Goal: Transaction & Acquisition: Download file/media

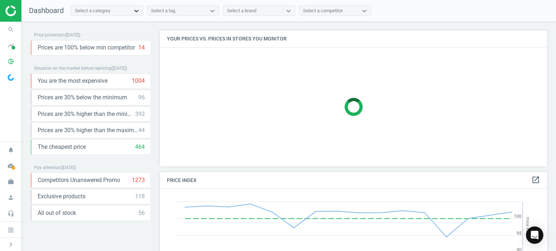
scroll to position [178, 393]
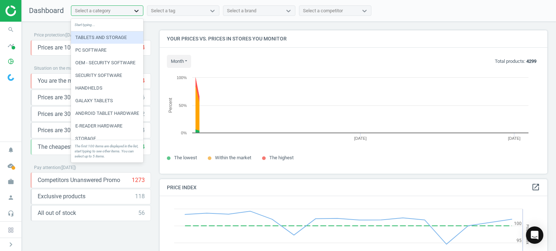
click at [136, 11] on icon at bounding box center [136, 11] width 4 height 3
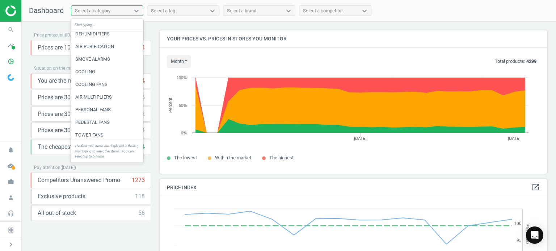
scroll to position [579, 0]
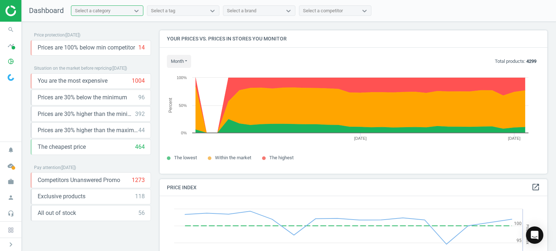
click at [111, 5] on div "Select a category" at bounding box center [107, 10] width 72 height 11
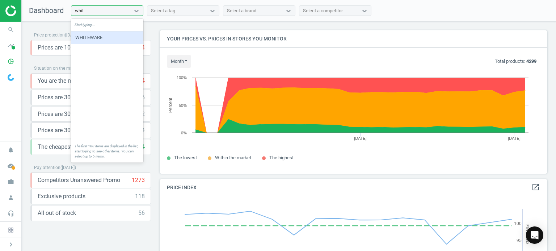
type input "white"
click at [104, 39] on div "WHITEWARE" at bounding box center [107, 37] width 72 height 12
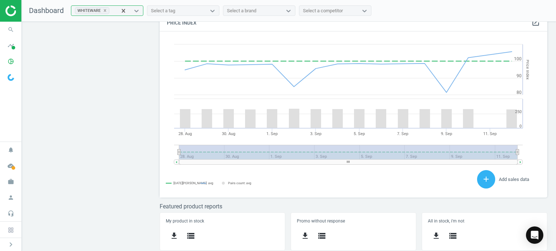
scroll to position [129, 0]
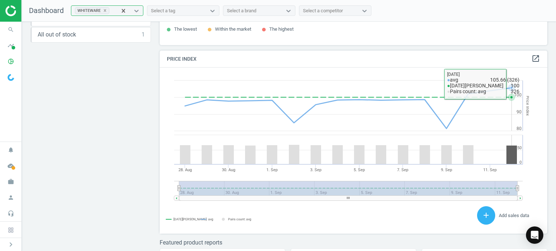
click at [509, 86] on icon at bounding box center [510, 88] width 7 height 7
click at [508, 88] on icon at bounding box center [510, 88] width 7 height 7
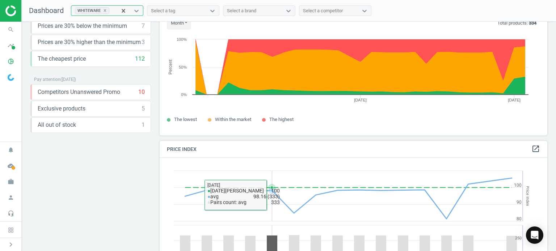
scroll to position [0, 0]
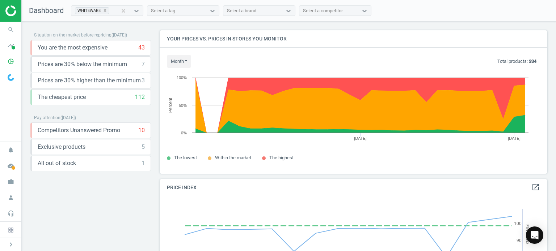
click at [10, 78] on img at bounding box center [11, 77] width 7 height 7
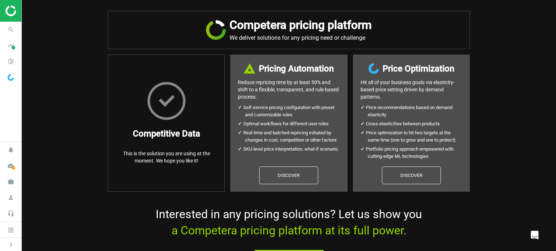
click at [9, 14] on img at bounding box center [30, 10] width 51 height 11
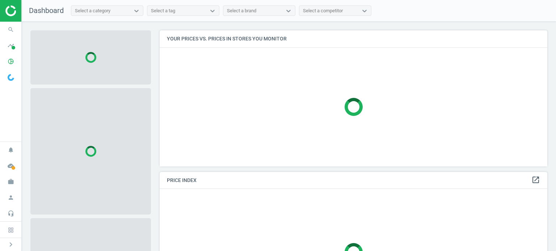
scroll to position [147, 393]
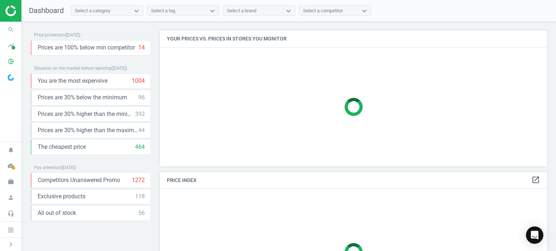
click at [103, 10] on div "Select a category" at bounding box center [92, 11] width 35 height 7
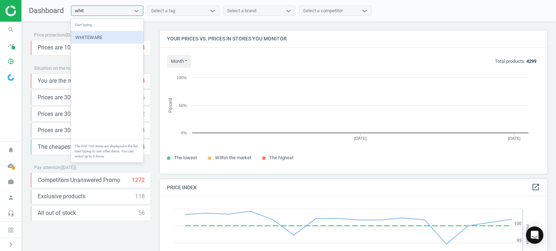
scroll to position [154, 393]
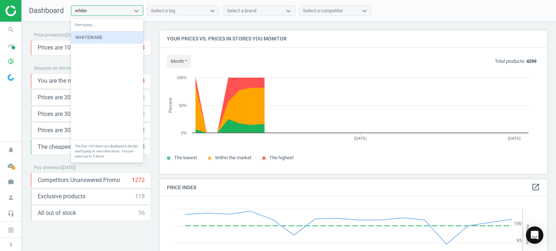
type input "whitewa"
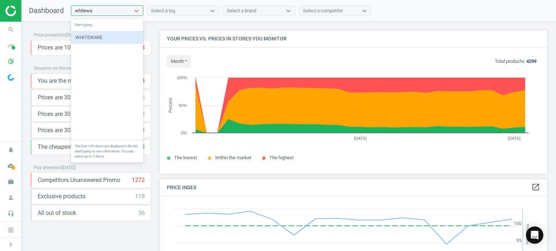
click at [97, 39] on div "WHITEWARE" at bounding box center [107, 37] width 72 height 12
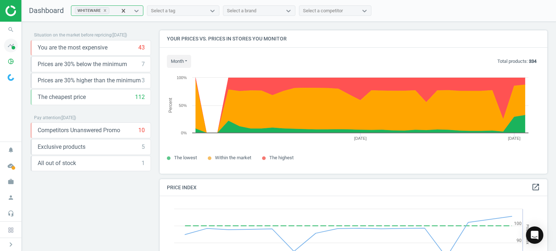
click at [12, 45] on icon "timeline" at bounding box center [11, 46] width 14 height 14
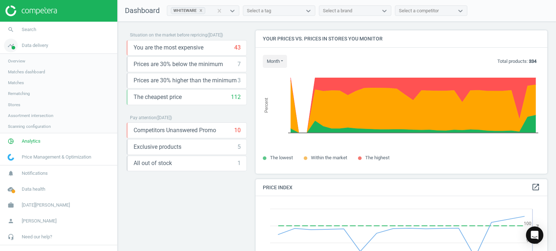
scroll to position [178, 297]
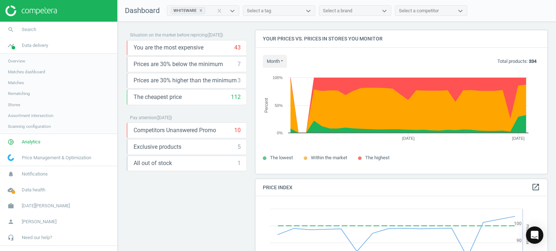
click at [37, 158] on span "Price Management & Optimization" at bounding box center [56, 158] width 69 height 7
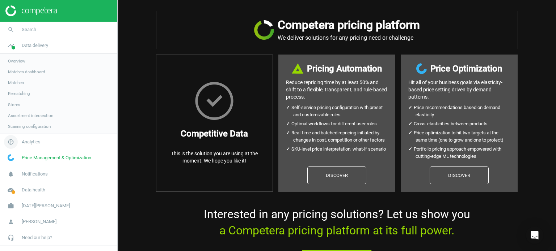
click at [31, 141] on span "Analytics" at bounding box center [31, 142] width 19 height 7
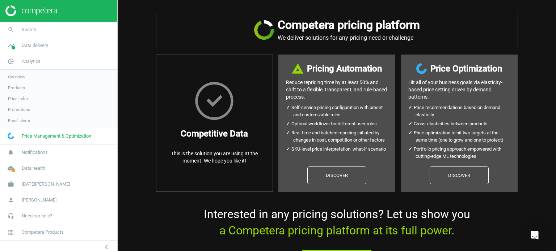
click at [20, 88] on span "Products" at bounding box center [16, 88] width 17 height 6
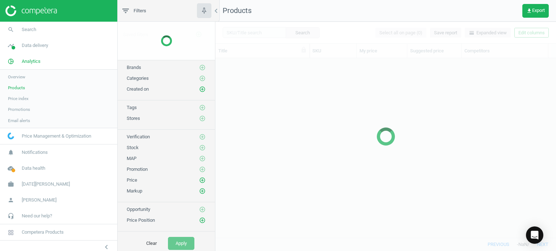
scroll to position [169, 335]
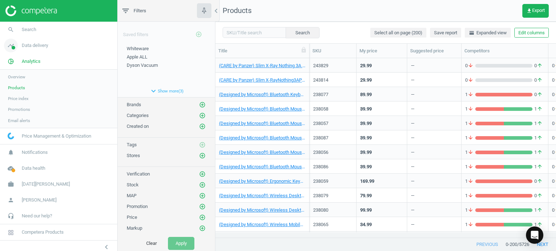
click at [29, 46] on span "Data delivery" at bounding box center [35, 45] width 26 height 7
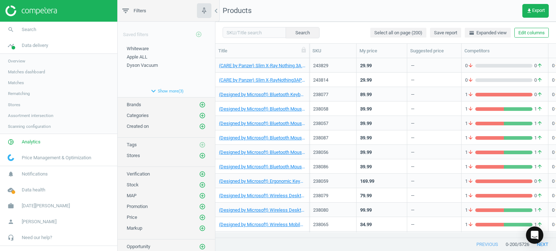
click at [33, 159] on span "Price Management & Optimization" at bounding box center [56, 158] width 69 height 7
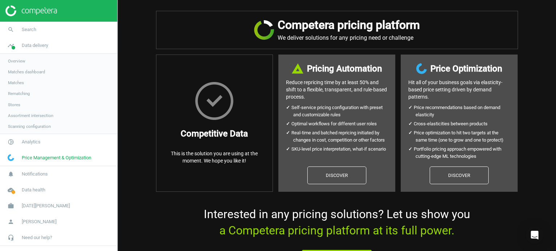
click at [15, 58] on span "Overview" at bounding box center [16, 61] width 17 height 6
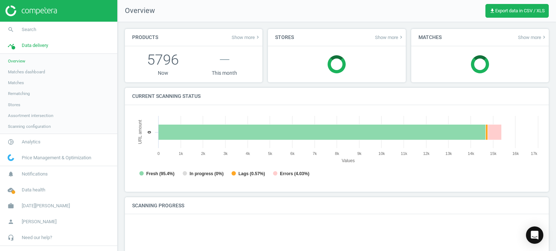
scroll to position [156, 415]
click at [15, 64] on link "Overview" at bounding box center [58, 61] width 117 height 11
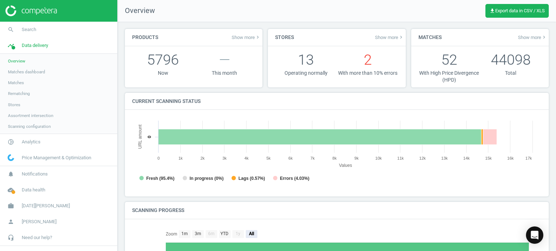
scroll to position [3, 3]
click at [24, 72] on span "Matches dashboard" at bounding box center [26, 72] width 37 height 6
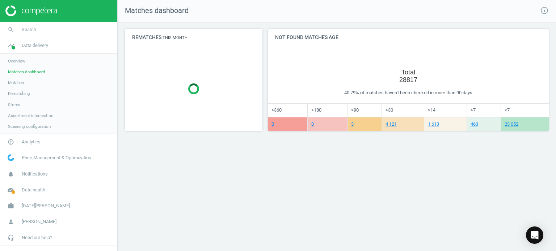
click at [19, 84] on span "Matches" at bounding box center [16, 83] width 16 height 6
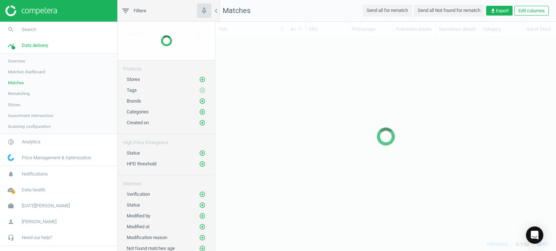
scroll to position [191, 335]
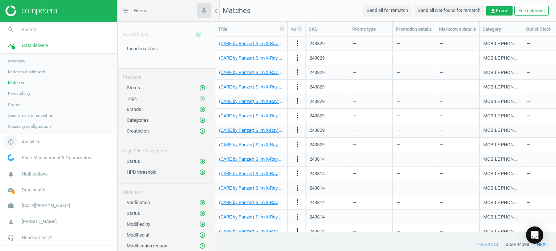
click at [10, 141] on icon "pie_chart_outlined" at bounding box center [11, 142] width 14 height 14
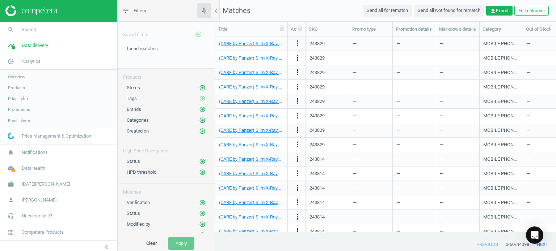
click at [20, 88] on span "Products" at bounding box center [16, 88] width 17 height 6
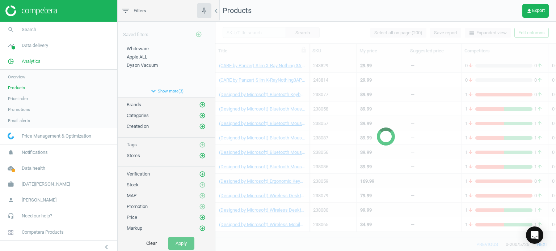
scroll to position [169, 335]
click at [20, 76] on span "Overview" at bounding box center [16, 77] width 17 height 6
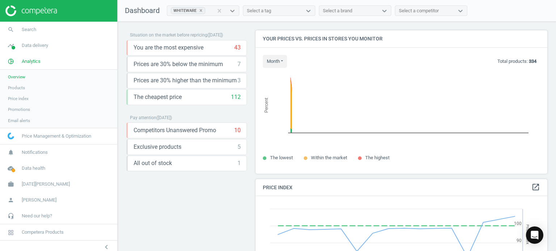
scroll to position [178, 297]
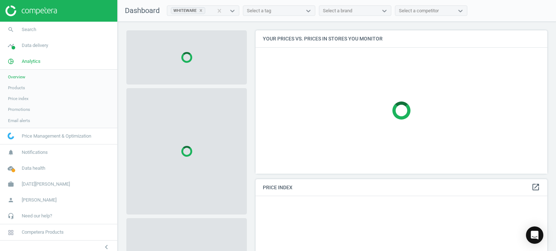
click at [22, 98] on span "Price index" at bounding box center [18, 99] width 21 height 6
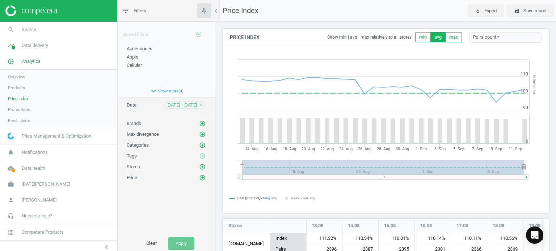
scroll to position [375, 331]
drag, startPoint x: 29, startPoint y: 60, endPoint x: 20, endPoint y: 61, distance: 9.8
click at [29, 60] on span "Analytics" at bounding box center [31, 61] width 19 height 7
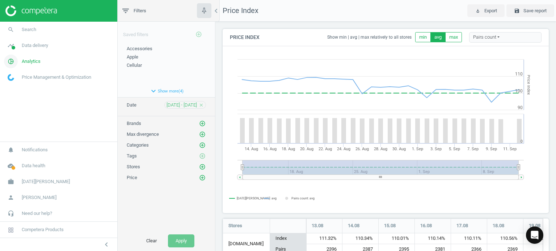
click at [33, 60] on span "Analytics" at bounding box center [31, 61] width 19 height 7
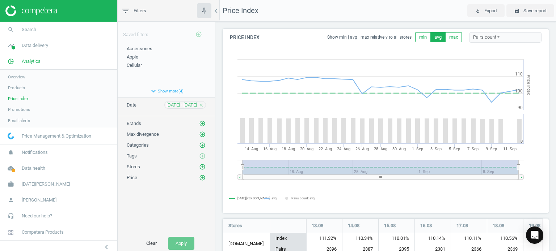
drag, startPoint x: 19, startPoint y: 86, endPoint x: 25, endPoint y: 90, distance: 6.6
click at [19, 86] on span "Products" at bounding box center [16, 88] width 17 height 6
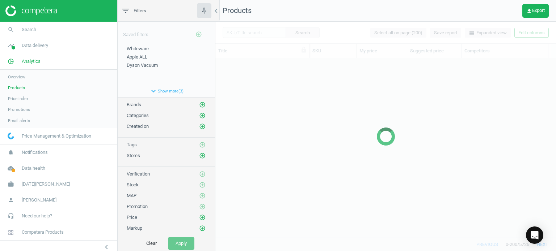
scroll to position [169, 335]
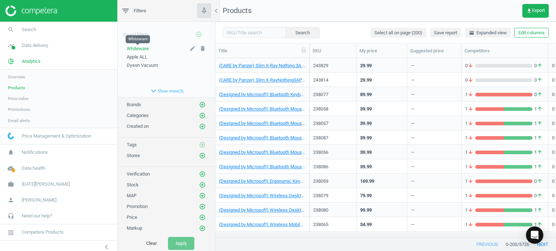
click at [138, 49] on span "Whiteware" at bounding box center [138, 48] width 22 height 5
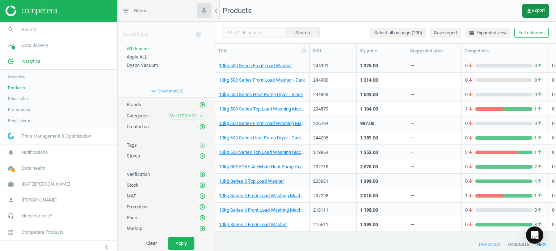
click at [535, 9] on span "get_app Export" at bounding box center [535, 11] width 18 height 6
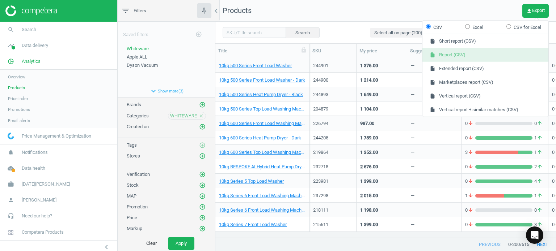
click at [475, 54] on button "insert_drive_file Report (CSV)" at bounding box center [485, 55] width 126 height 14
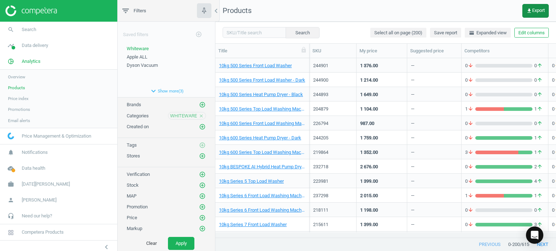
click at [538, 9] on span "get_app Export" at bounding box center [535, 11] width 18 height 6
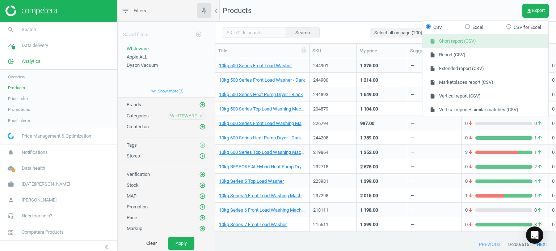
click at [466, 39] on button "insert_drive_file Short report (CSV)" at bounding box center [485, 41] width 126 height 14
